Goal: Find specific page/section: Find specific page/section

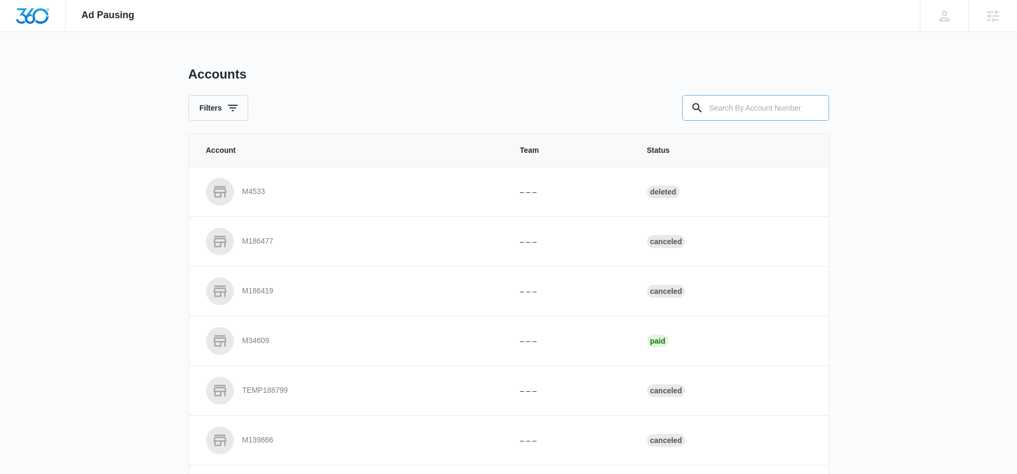
click at [749, 101] on input "text" at bounding box center [755, 108] width 147 height 26
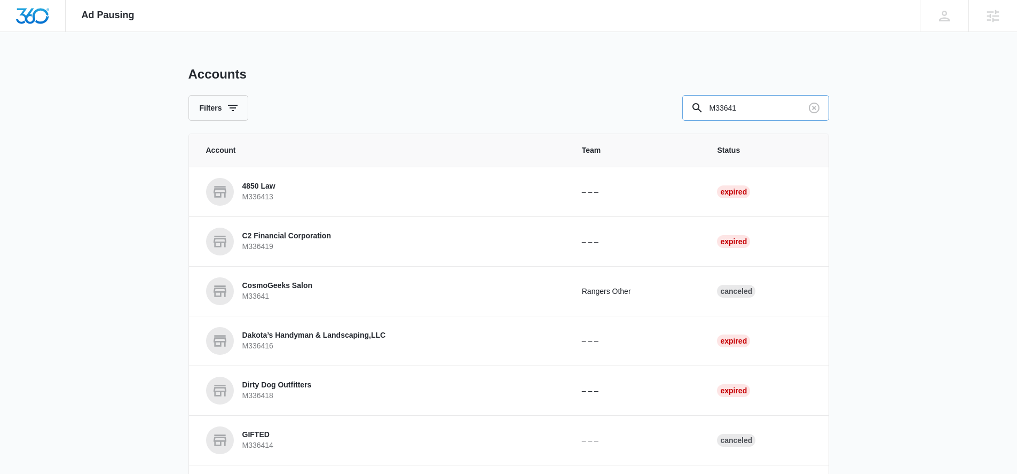
click at [727, 107] on input "M33641" at bounding box center [755, 108] width 147 height 26
type input "M336641"
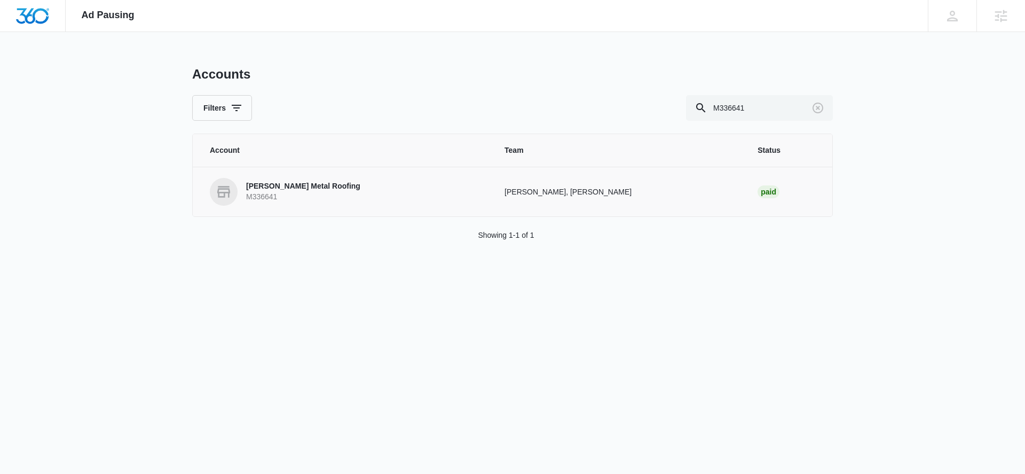
click at [311, 181] on p "[PERSON_NAME] Metal Roofing" at bounding box center [303, 186] width 114 height 11
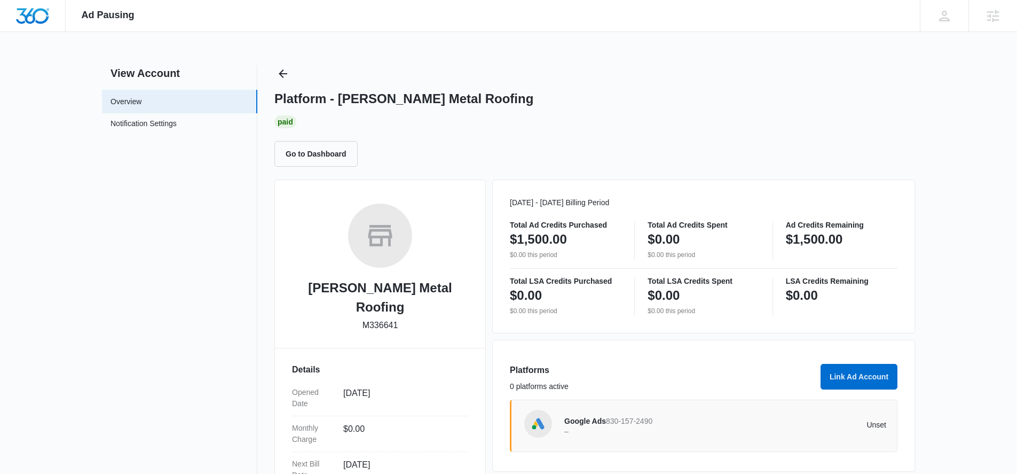
scroll to position [20, 0]
